Goal: Task Accomplishment & Management: Manage account settings

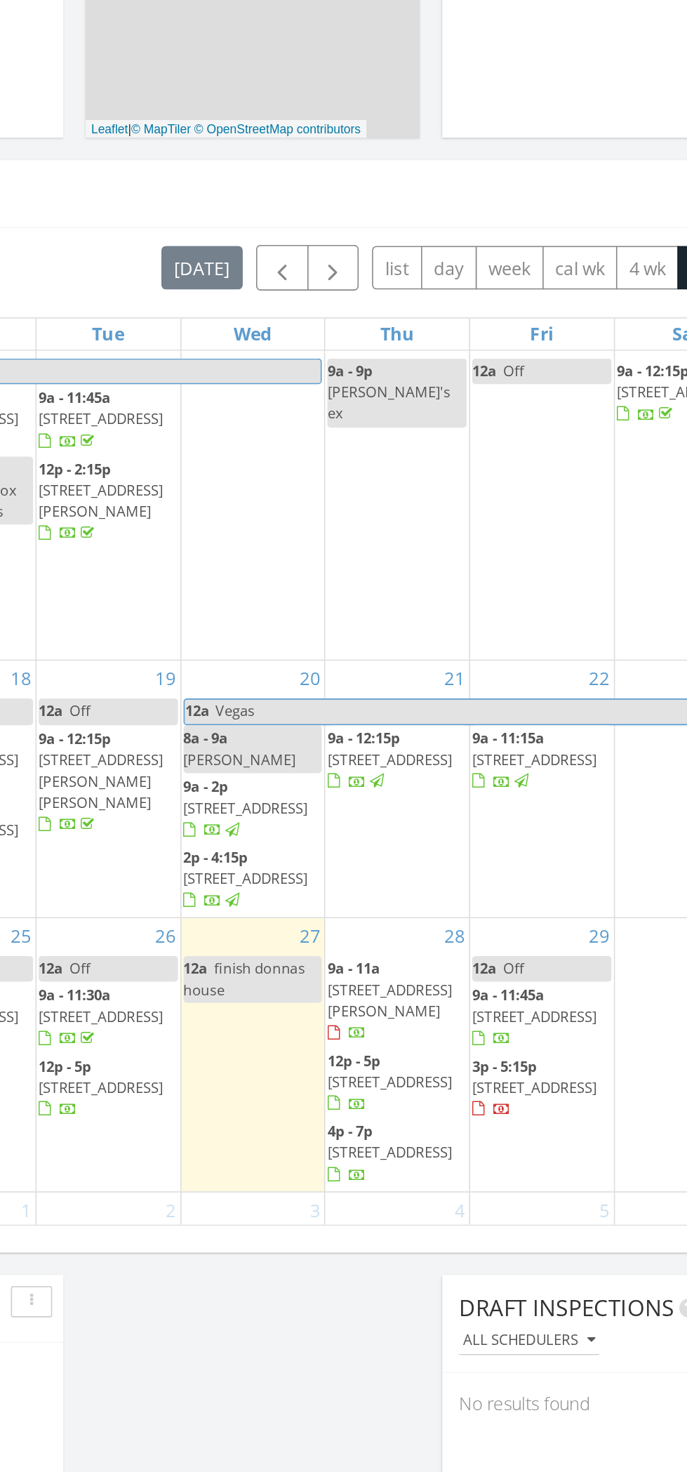
scroll to position [324, 0]
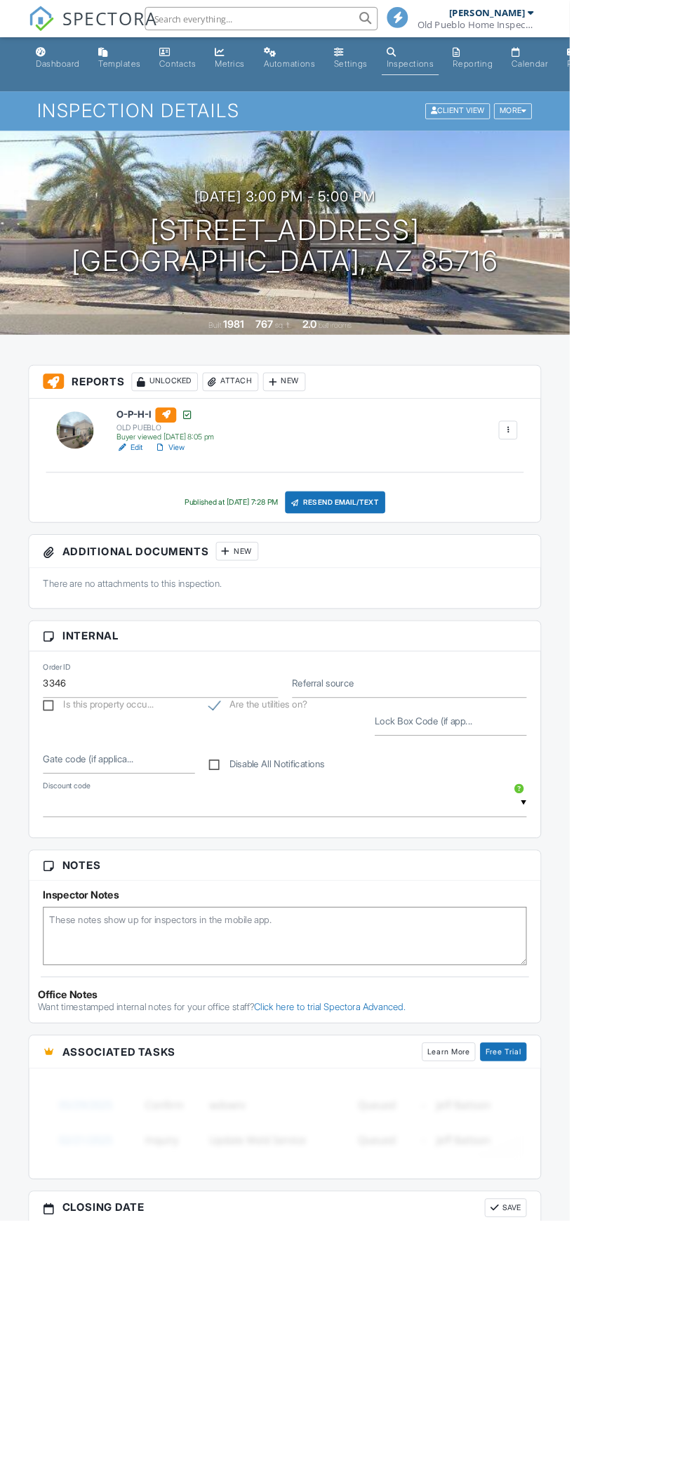
click at [194, 540] on div at bounding box center [193, 540] width 14 height 14
